Goal: Task Accomplishment & Management: Complete application form

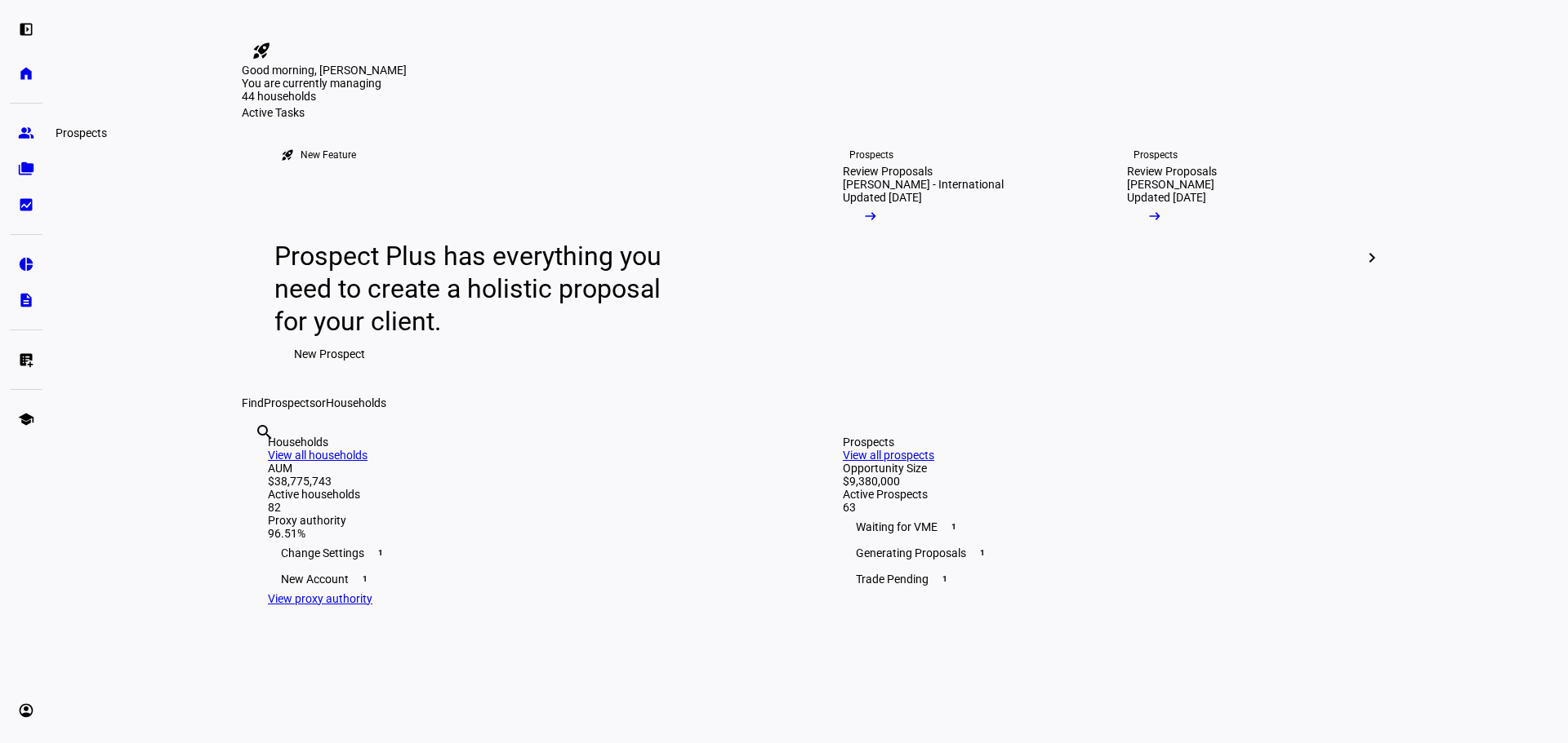
drag, startPoint x: 20, startPoint y: 135, endPoint x: 44, endPoint y: 140, distance: 24.5
click at [20, 135] on eth-mat-symbol "group" at bounding box center [25, 133] width 17 height 17
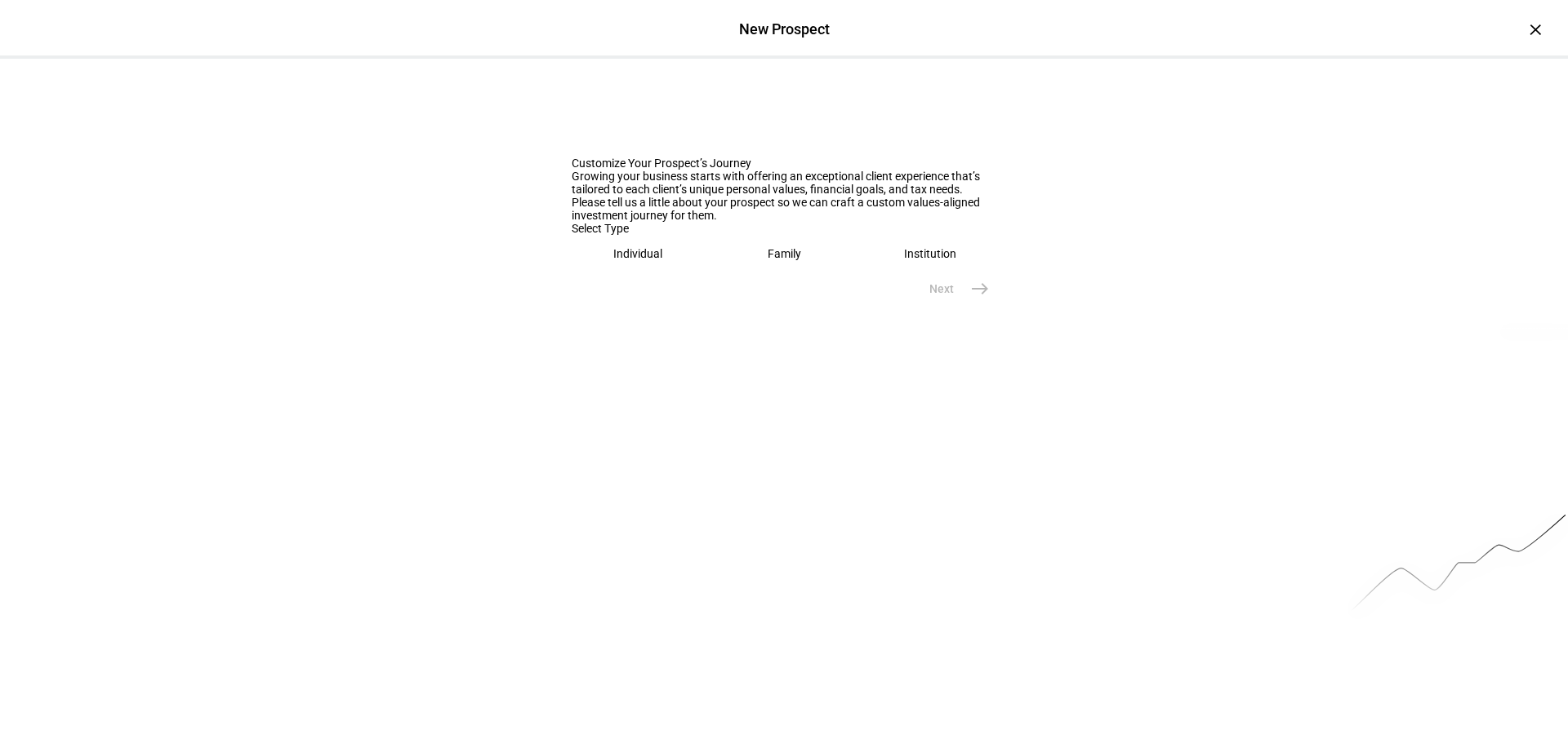
click at [598, 272] on eth-mega-radio-button "Individual" at bounding box center [638, 254] width 133 height 37
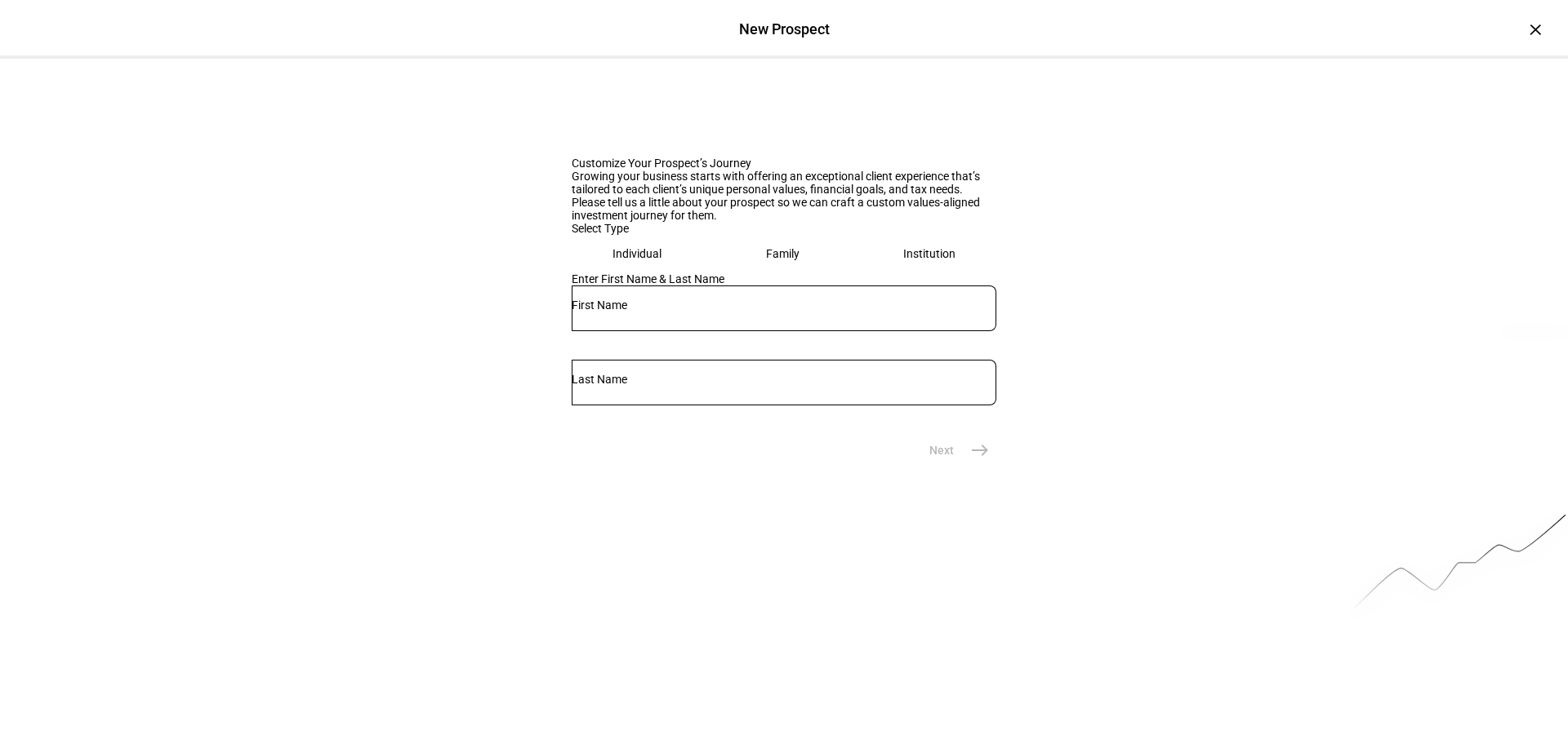
click at [658, 331] on div at bounding box center [784, 309] width 425 height 46
type input "[PERSON_NAME]"
click at [921, 386] on input "text" at bounding box center [784, 379] width 425 height 13
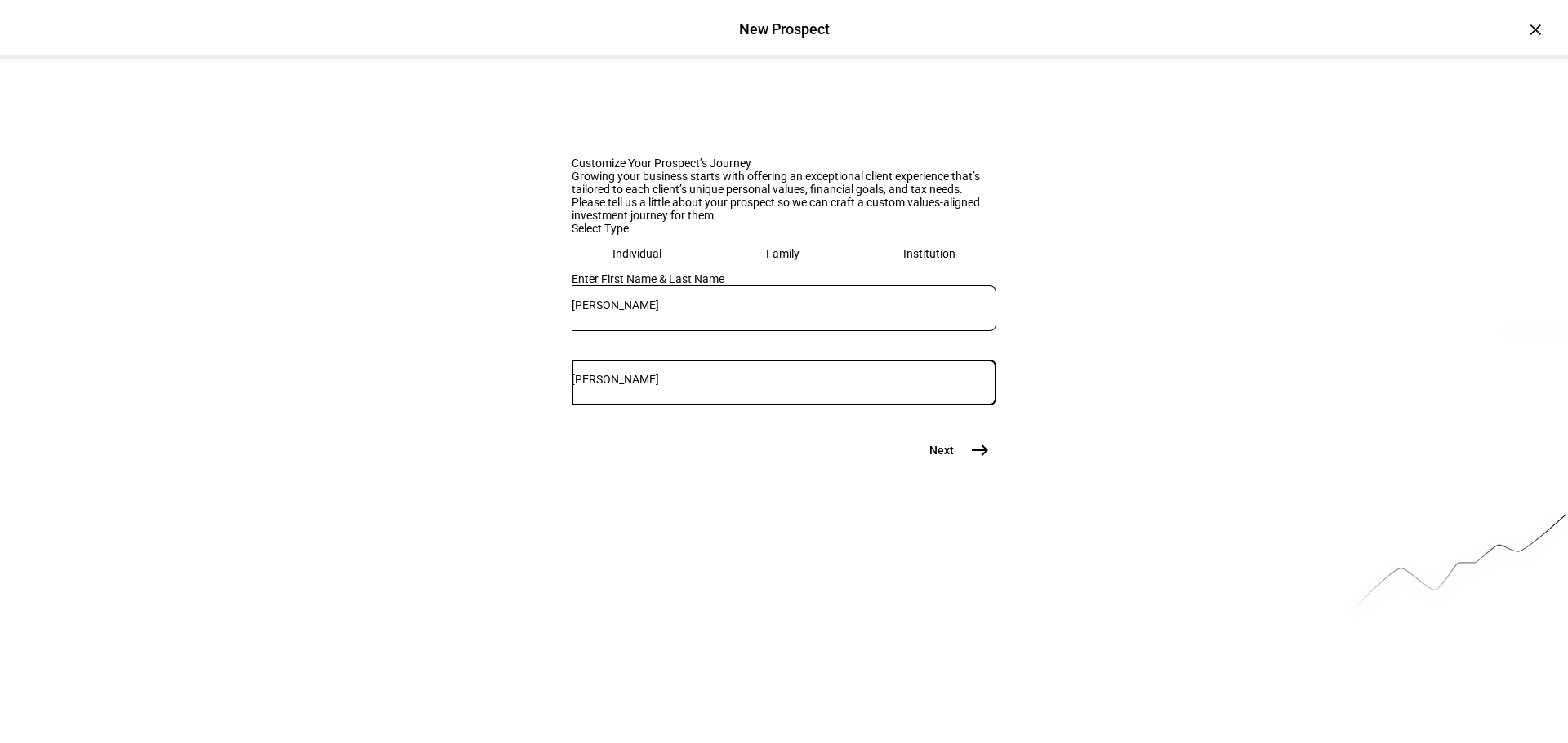
type input "[PERSON_NAME]"
click at [963, 467] on span "east" at bounding box center [979, 450] width 32 height 32
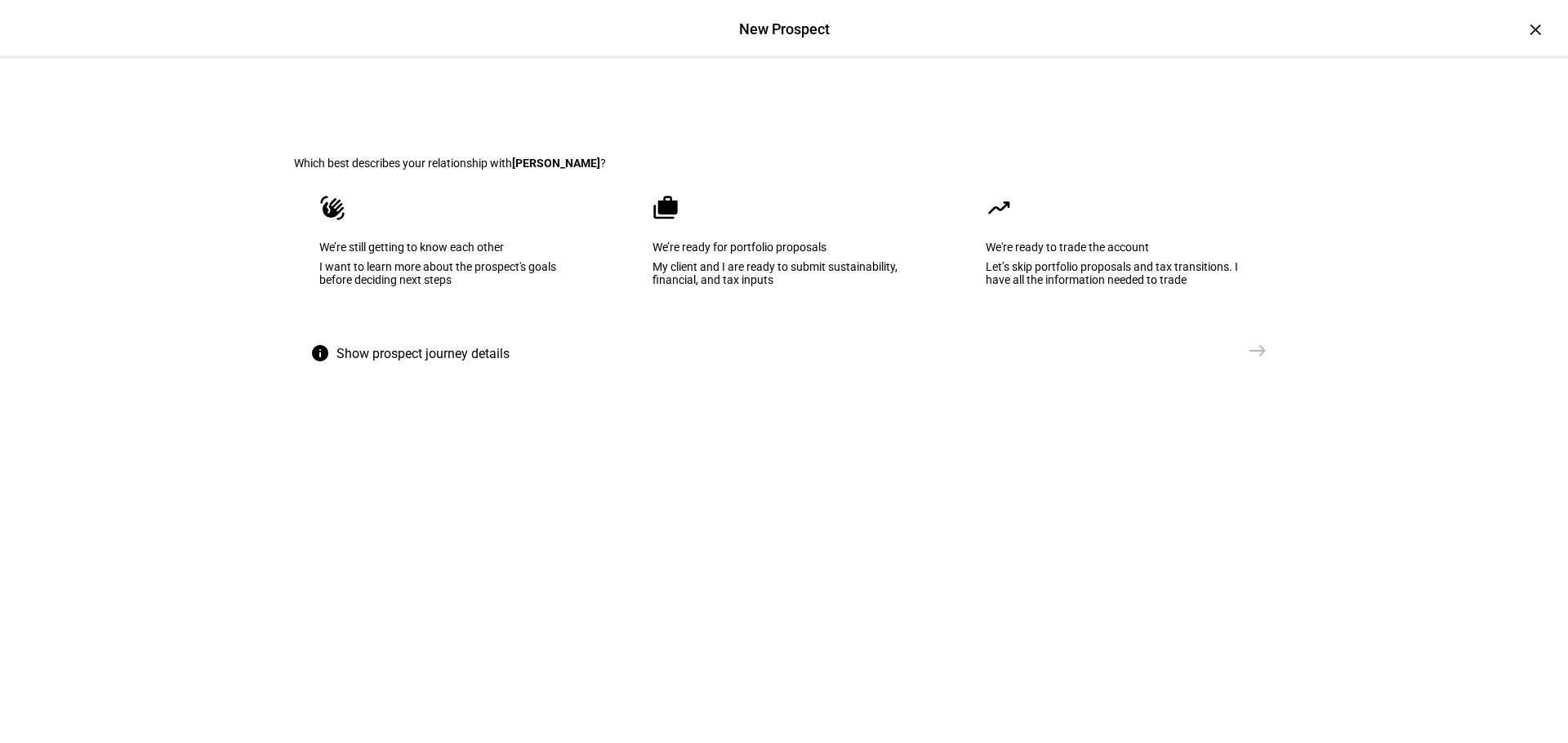
click at [539, 335] on eth-mega-radio-button "waving_hand We’re still getting to know each other I want to learn more about t…" at bounding box center [450, 252] width 314 height 165
drag, startPoint x: 1221, startPoint y: 479, endPoint x: 1091, endPoint y: 437, distance: 136.6
click at [1222, 367] on button "Send [GEOGRAPHIC_DATA]" at bounding box center [1216, 351] width 114 height 32
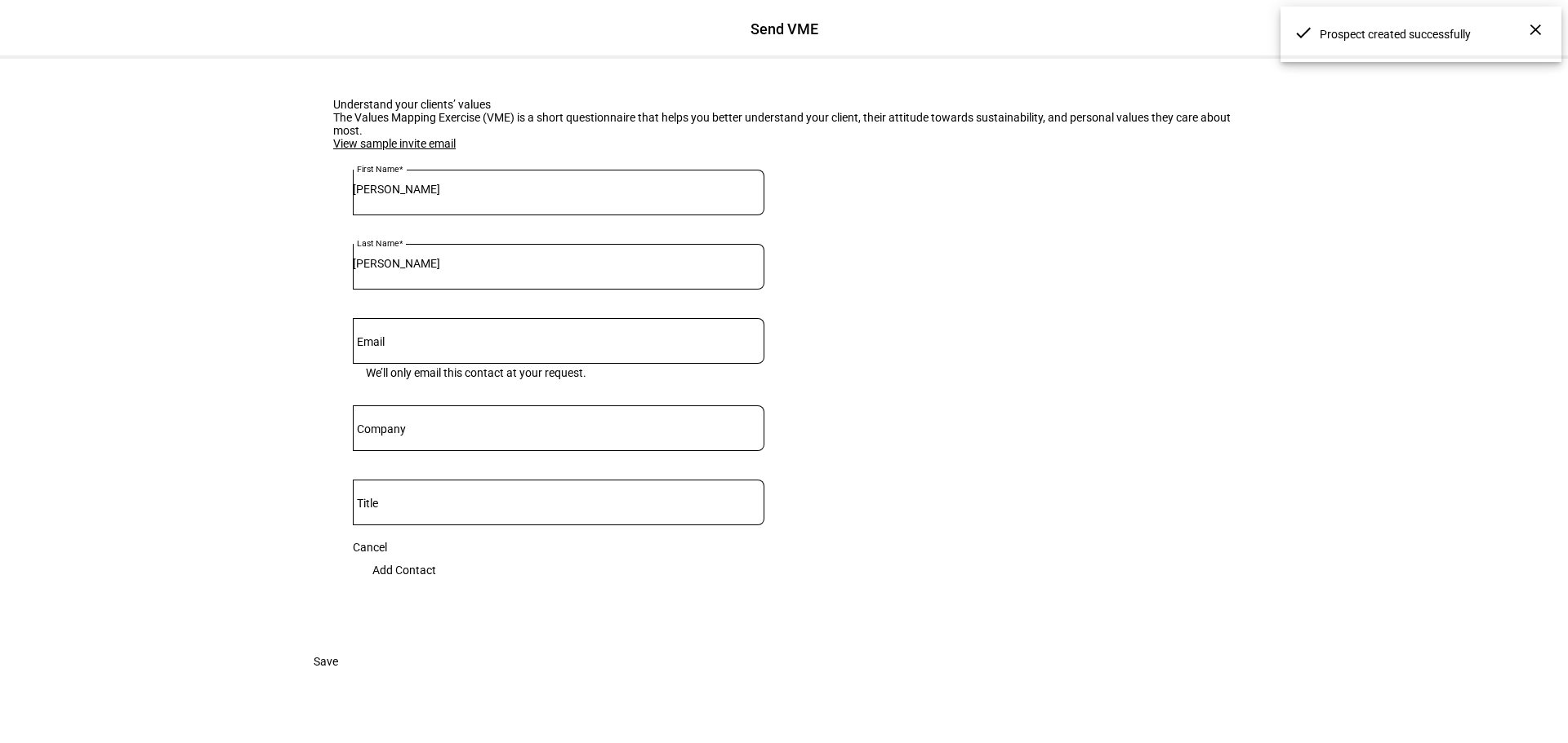
scroll to position [82, 0]
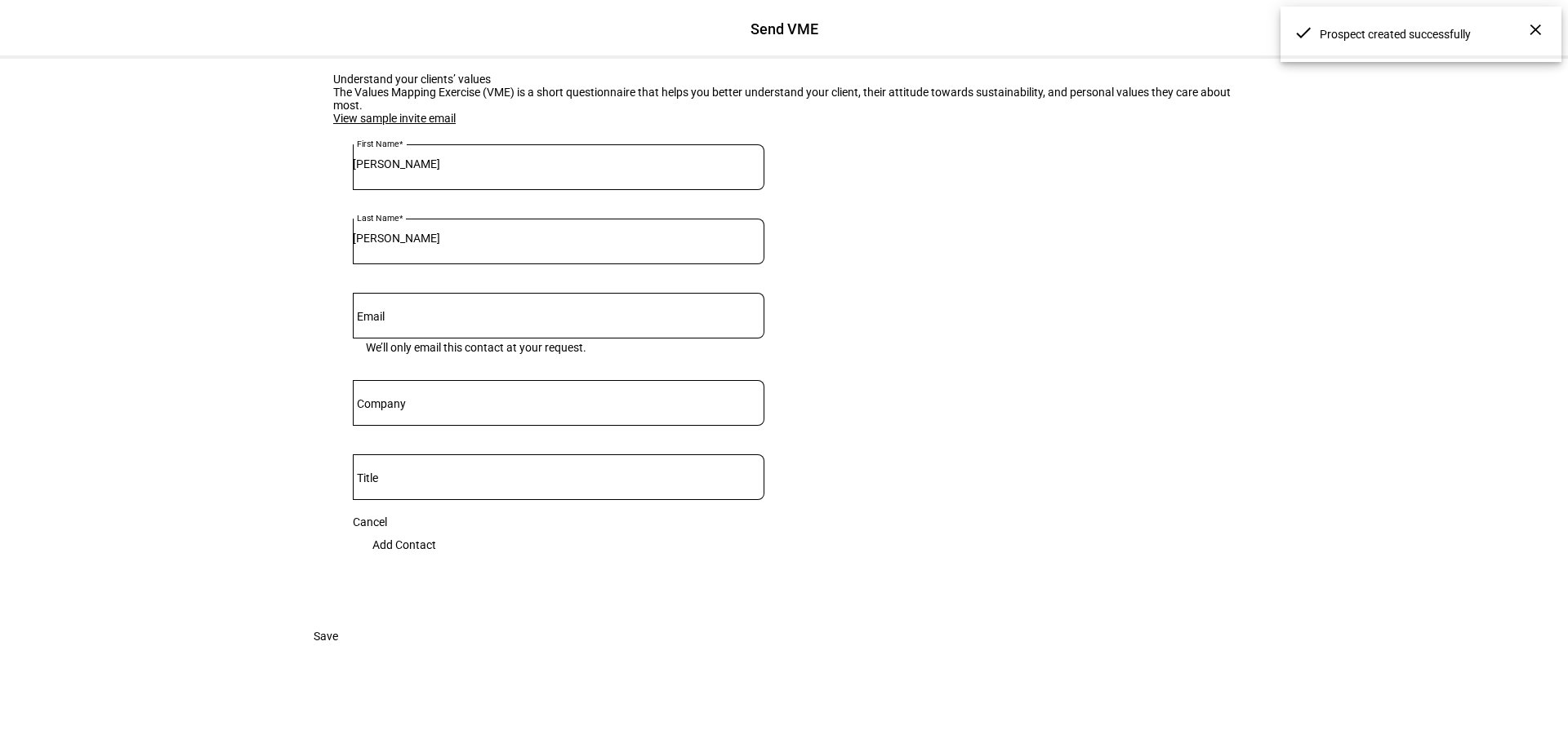
click at [393, 319] on input "Email" at bounding box center [558, 311] width 411 height 13
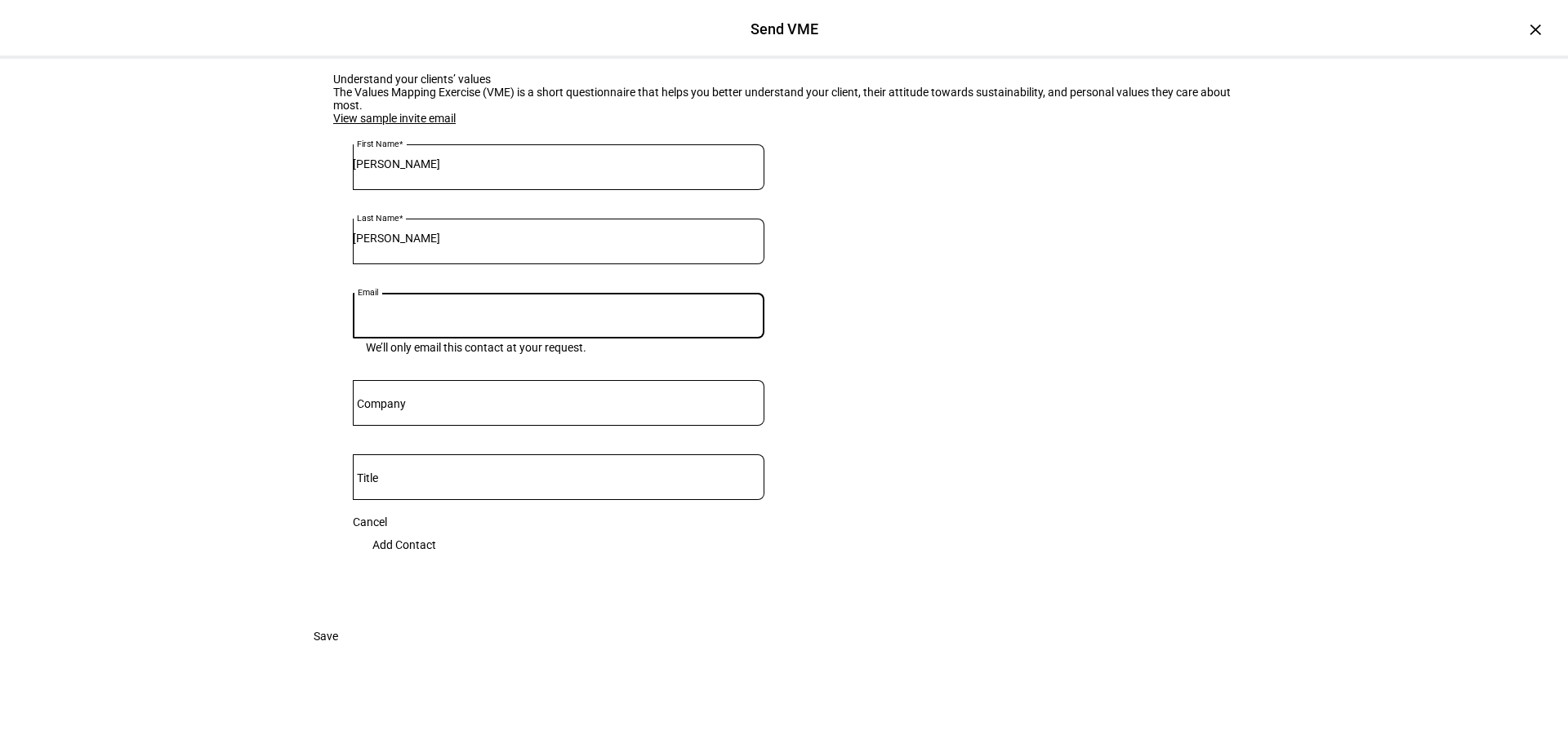
paste input "[EMAIL_ADDRESS][DOMAIN_NAME]"
type input "[EMAIL_ADDRESS][DOMAIN_NAME]"
click at [996, 418] on eth-form-card "Understand your clients’ values The Values Mapping Exercise (VME) is a short qu…" at bounding box center [784, 326] width 980 height 587
click at [436, 561] on span "Add Contact" at bounding box center [403, 545] width 64 height 32
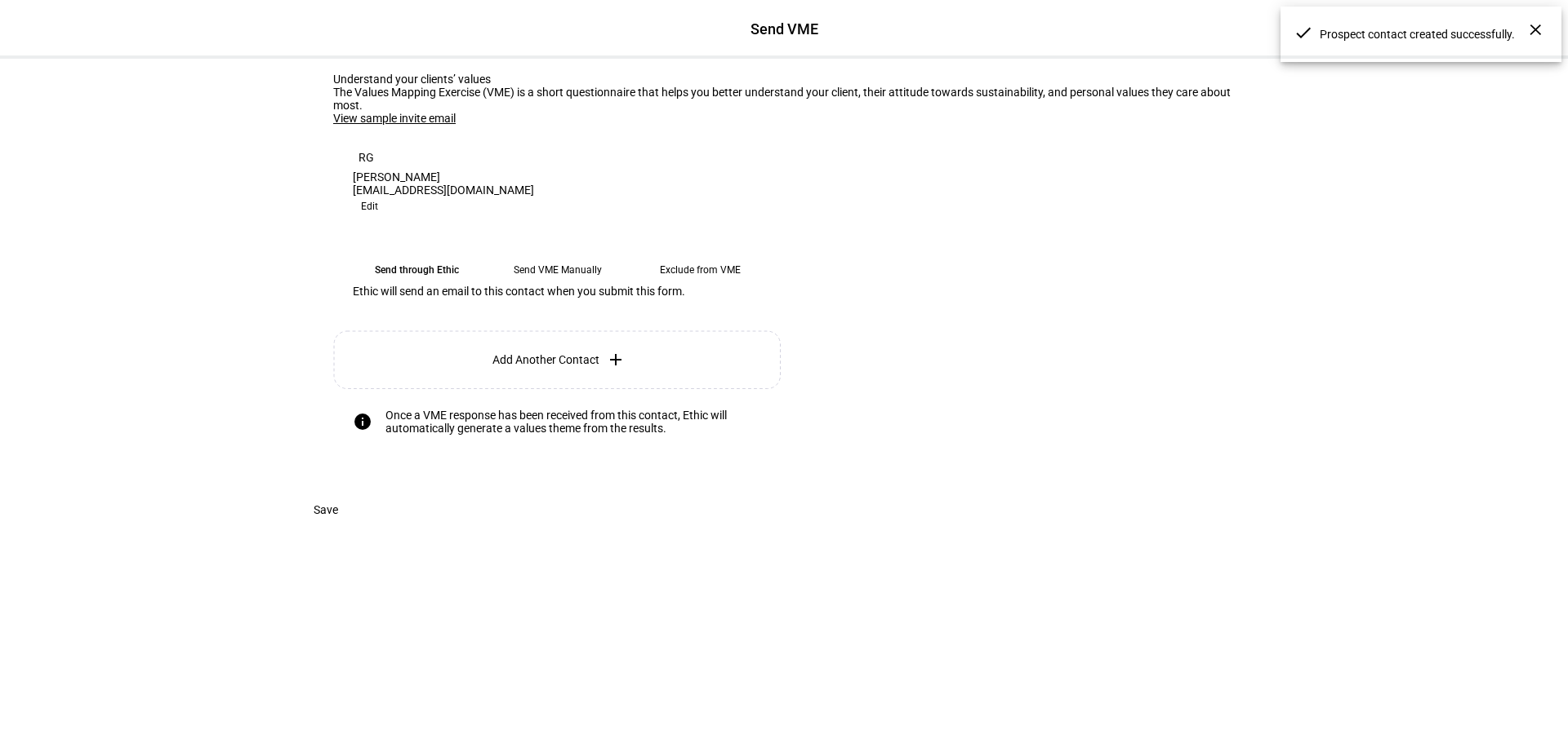
click at [572, 285] on eth-mega-radio-button "Send VME Manually" at bounding box center [558, 270] width 129 height 29
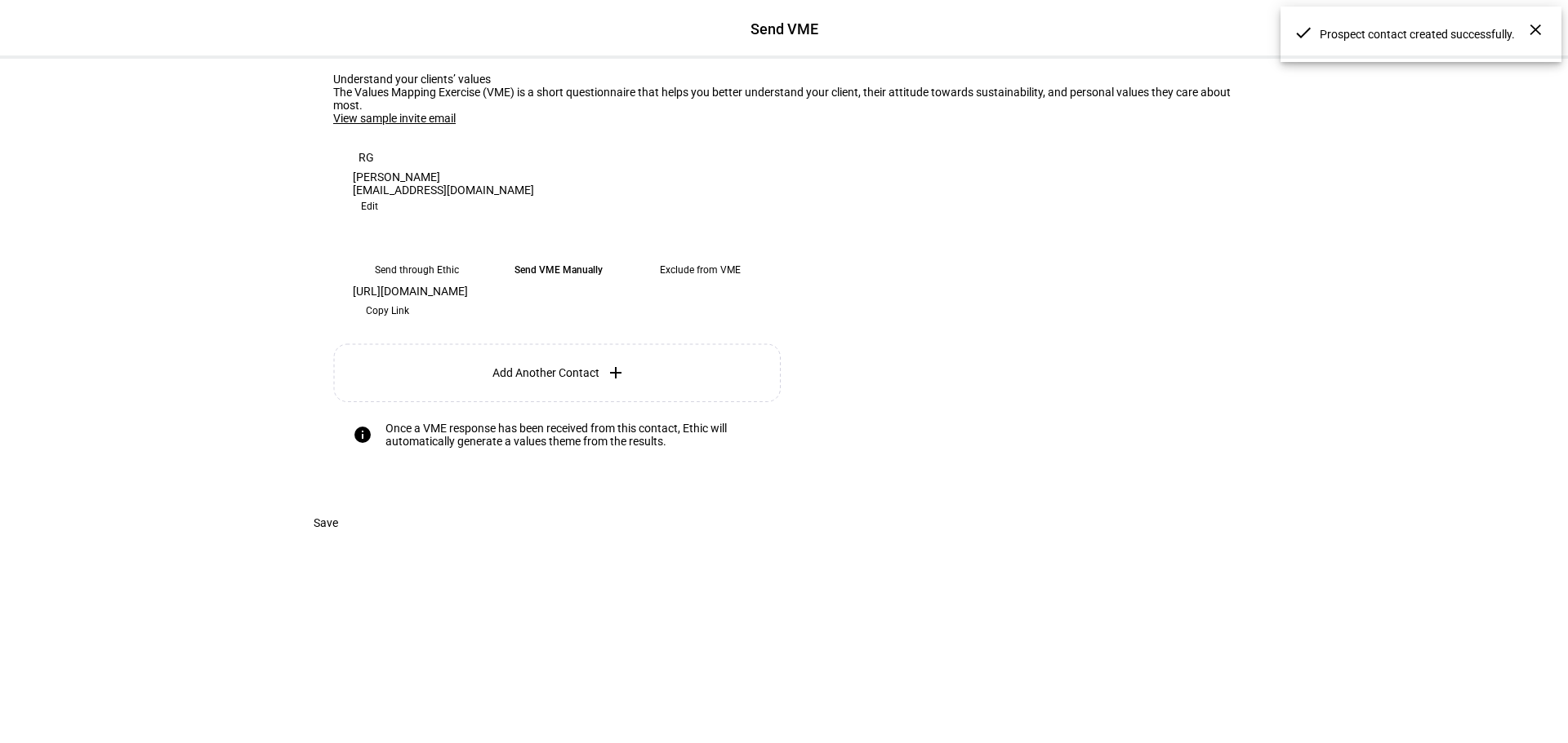
click at [409, 324] on span "Copy Link" at bounding box center [387, 310] width 43 height 26
